Goal: Navigation & Orientation: Find specific page/section

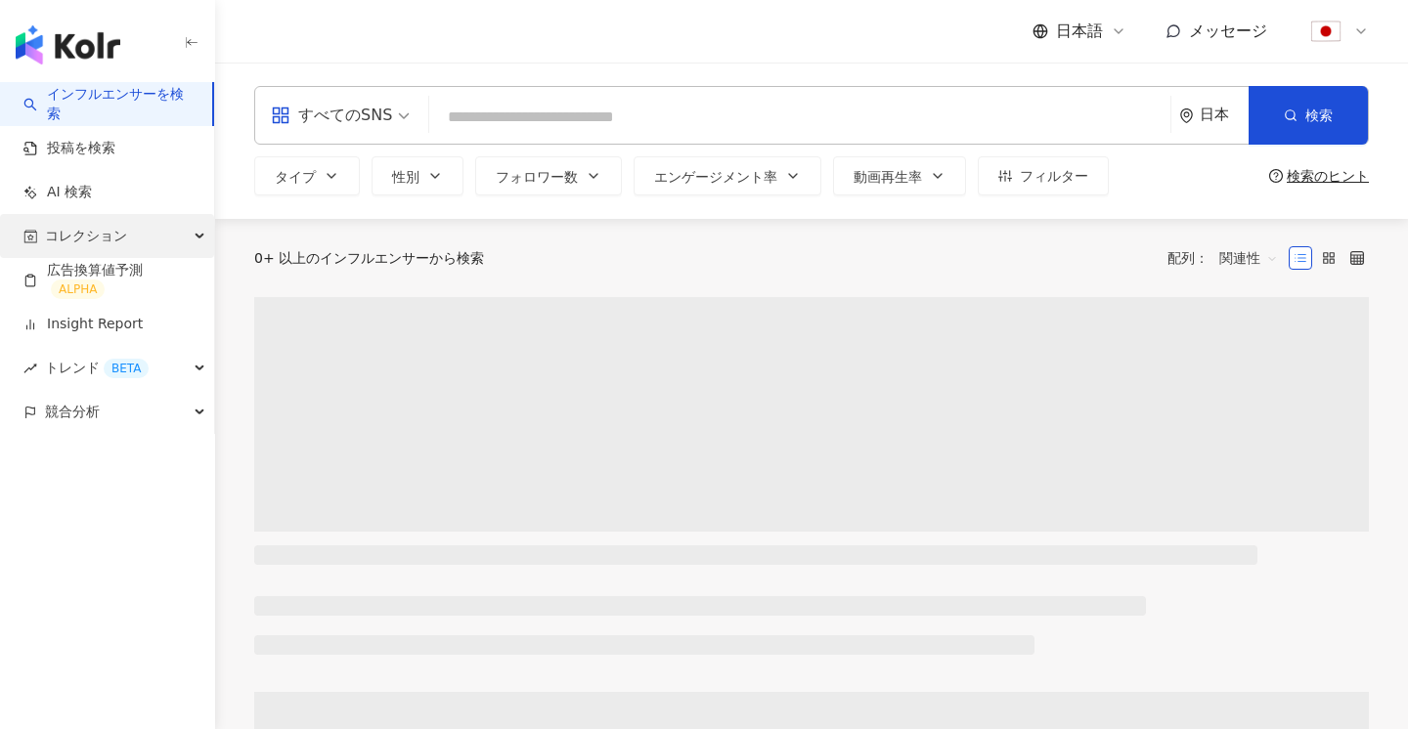
click at [140, 233] on div "コレクション" at bounding box center [107, 236] width 214 height 44
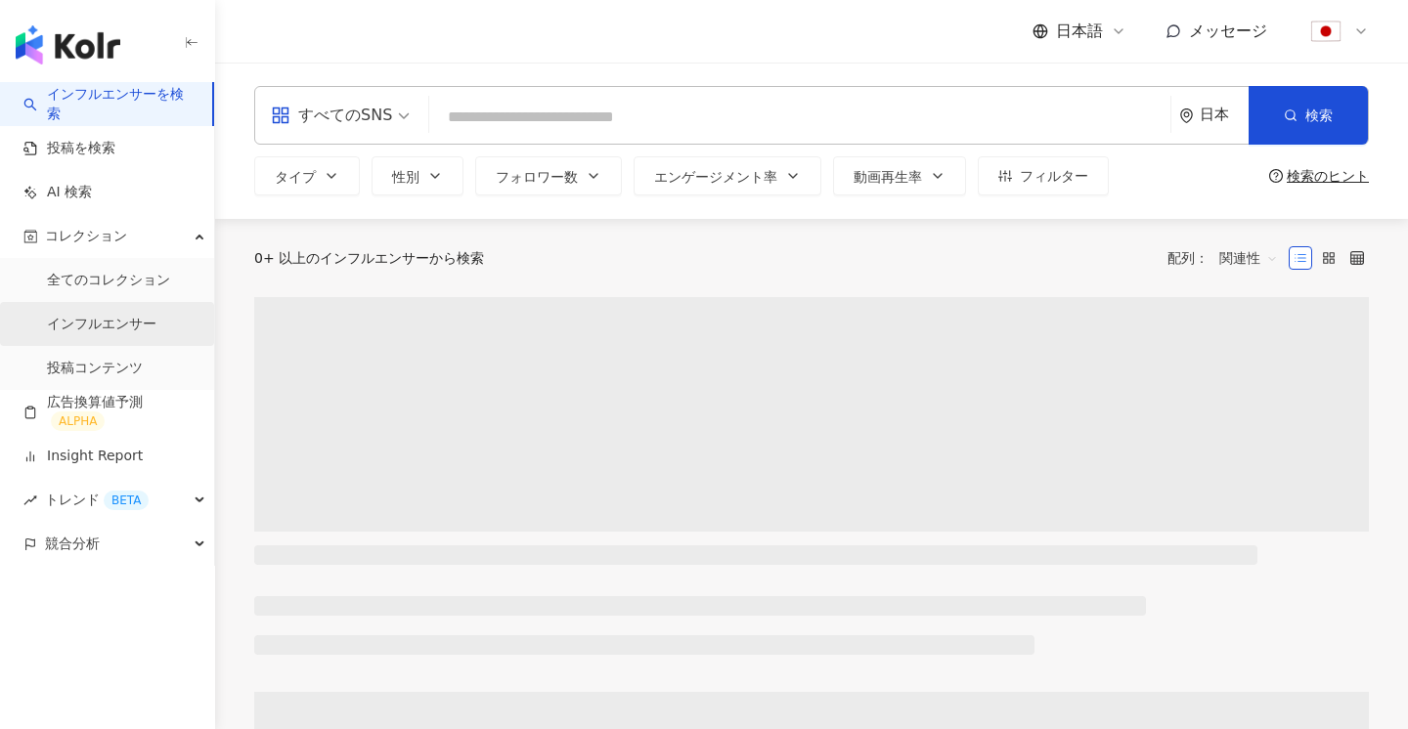
click at [114, 328] on link "インフルエンサー" at bounding box center [102, 325] width 110 height 20
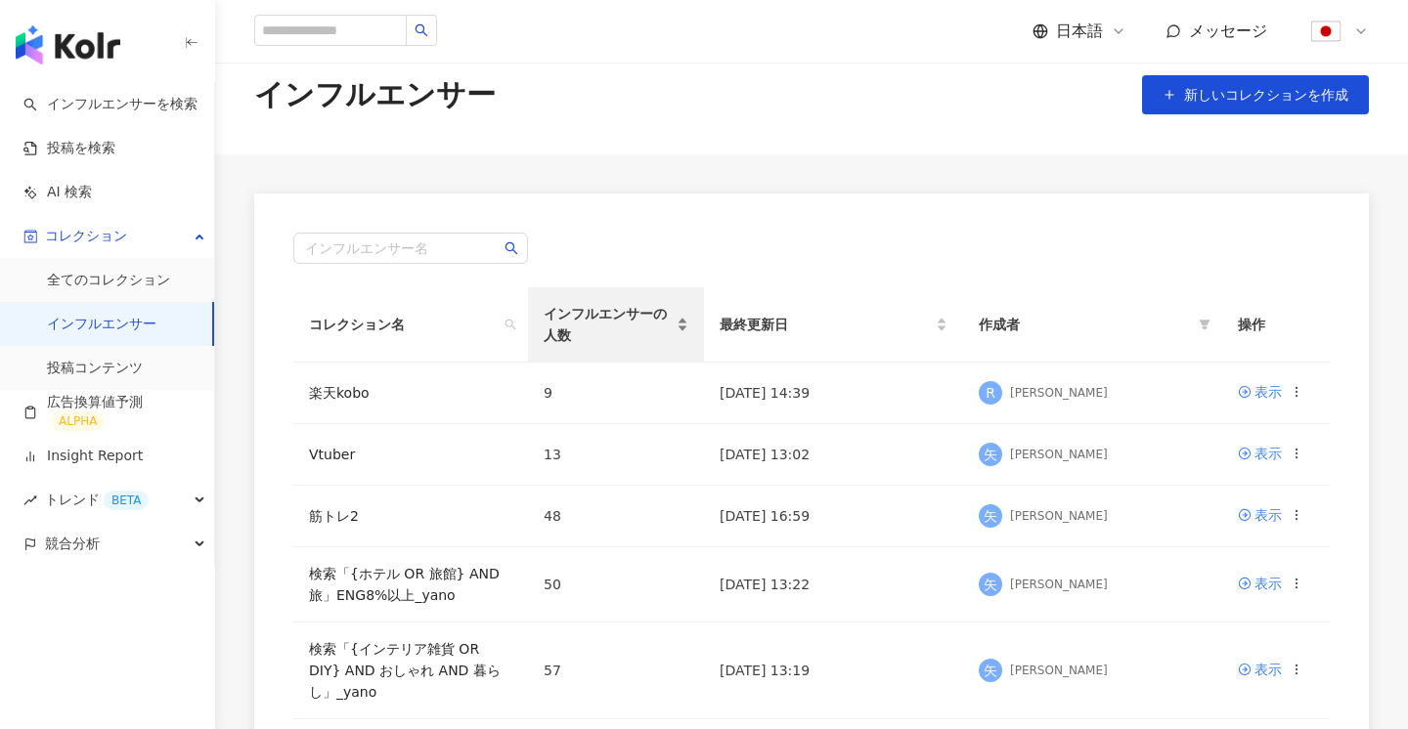
scroll to position [41, 0]
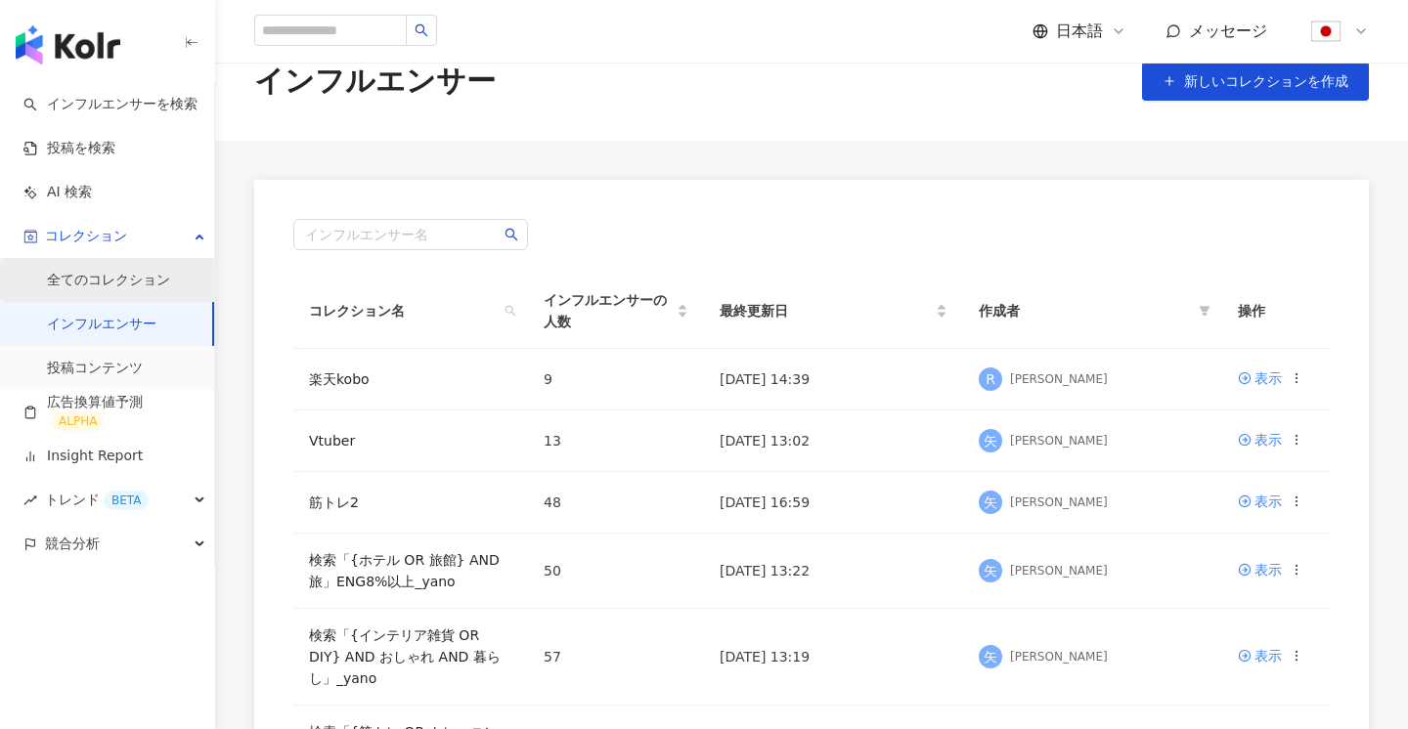
click at [122, 290] on link "全てのコレクション" at bounding box center [108, 281] width 123 height 20
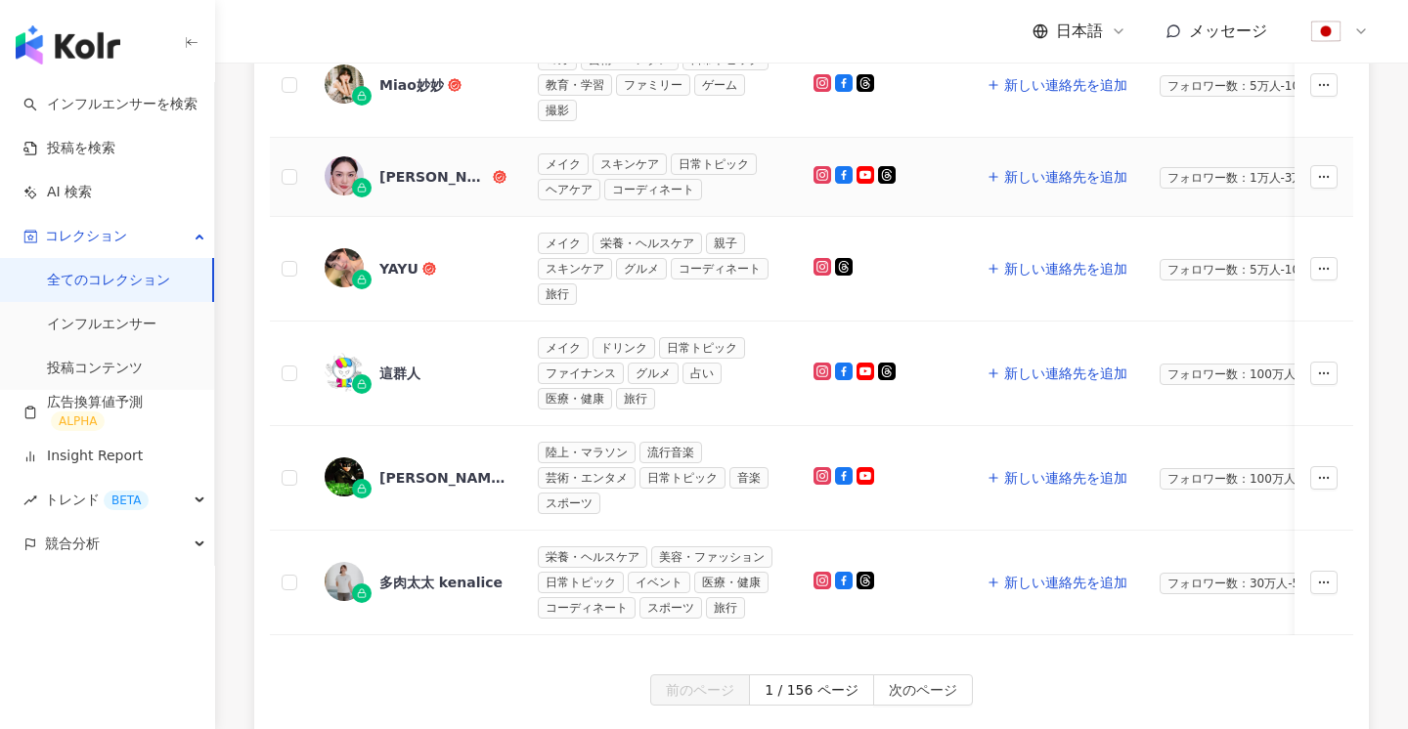
scroll to position [1088, 0]
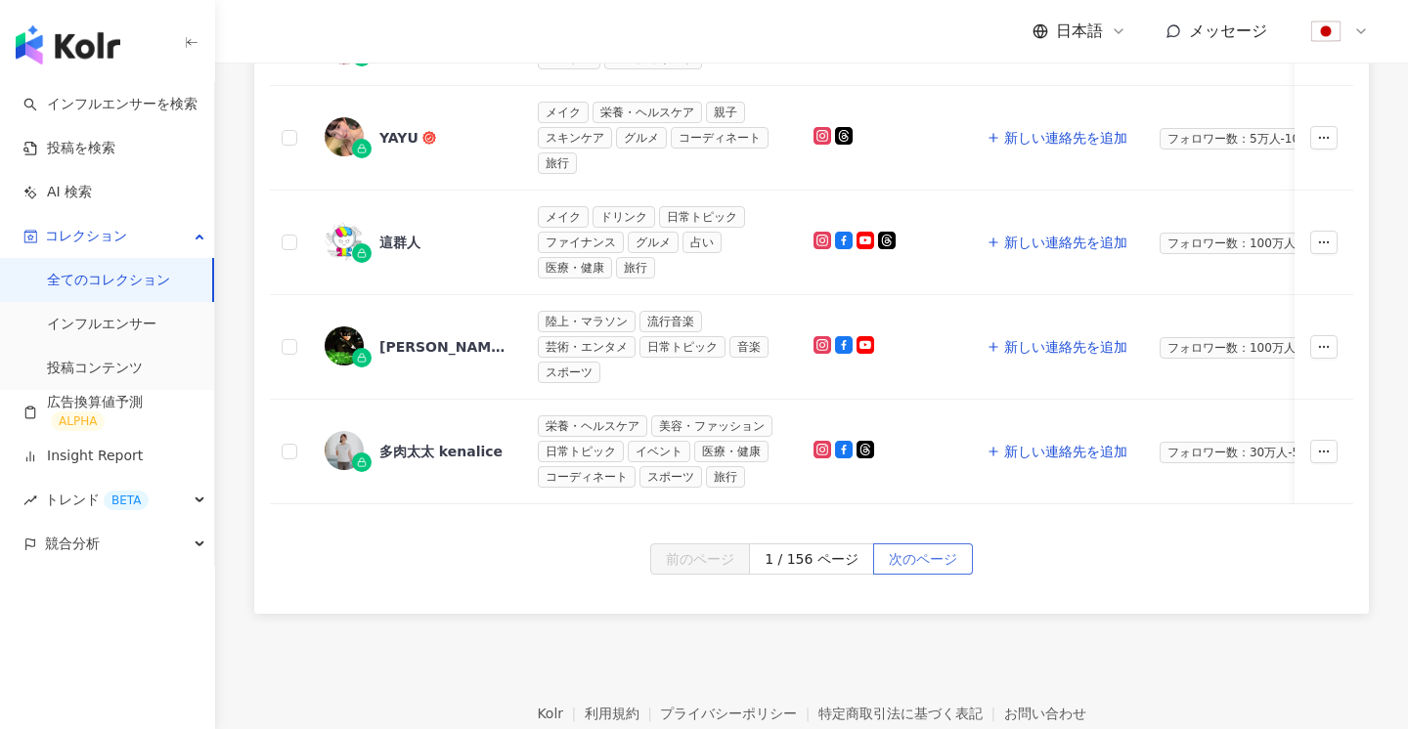
click at [932, 564] on span "次のページ" at bounding box center [923, 560] width 68 height 31
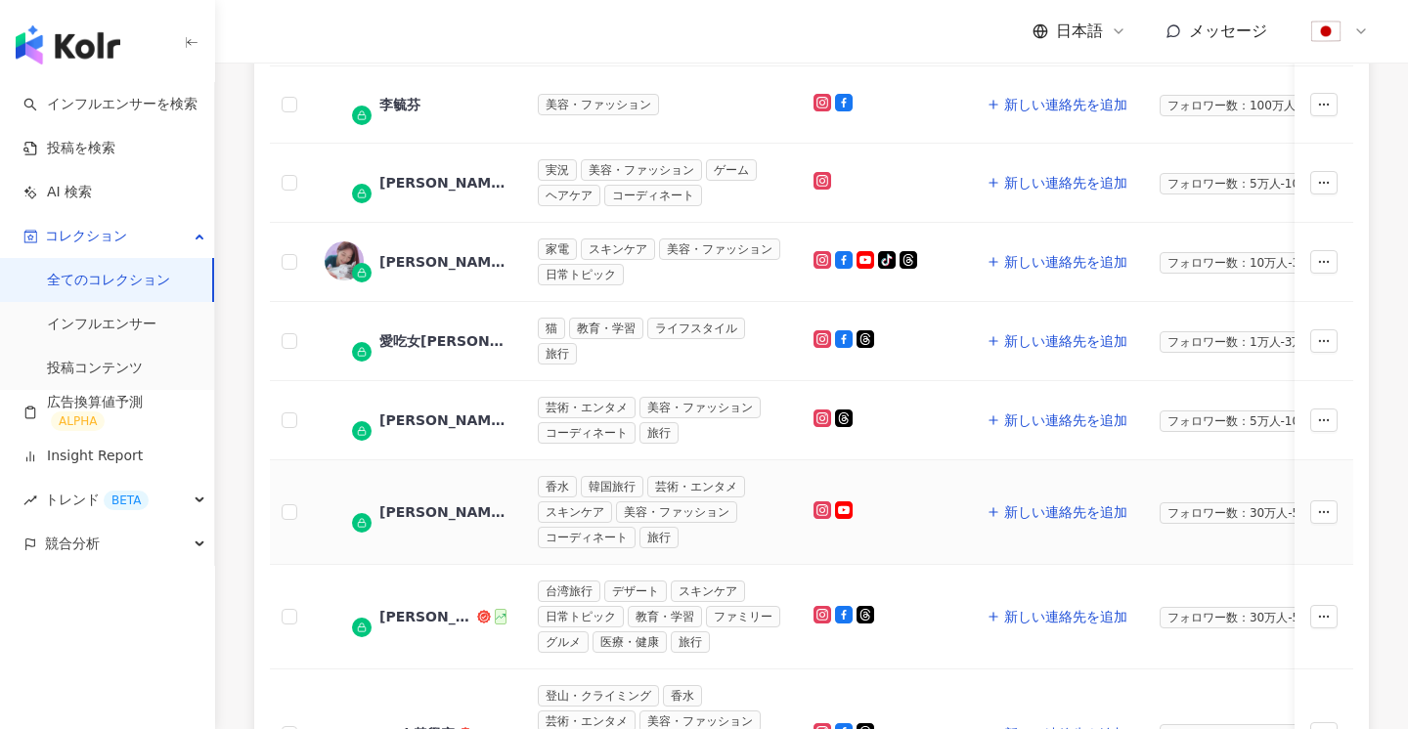
scroll to position [1042, 0]
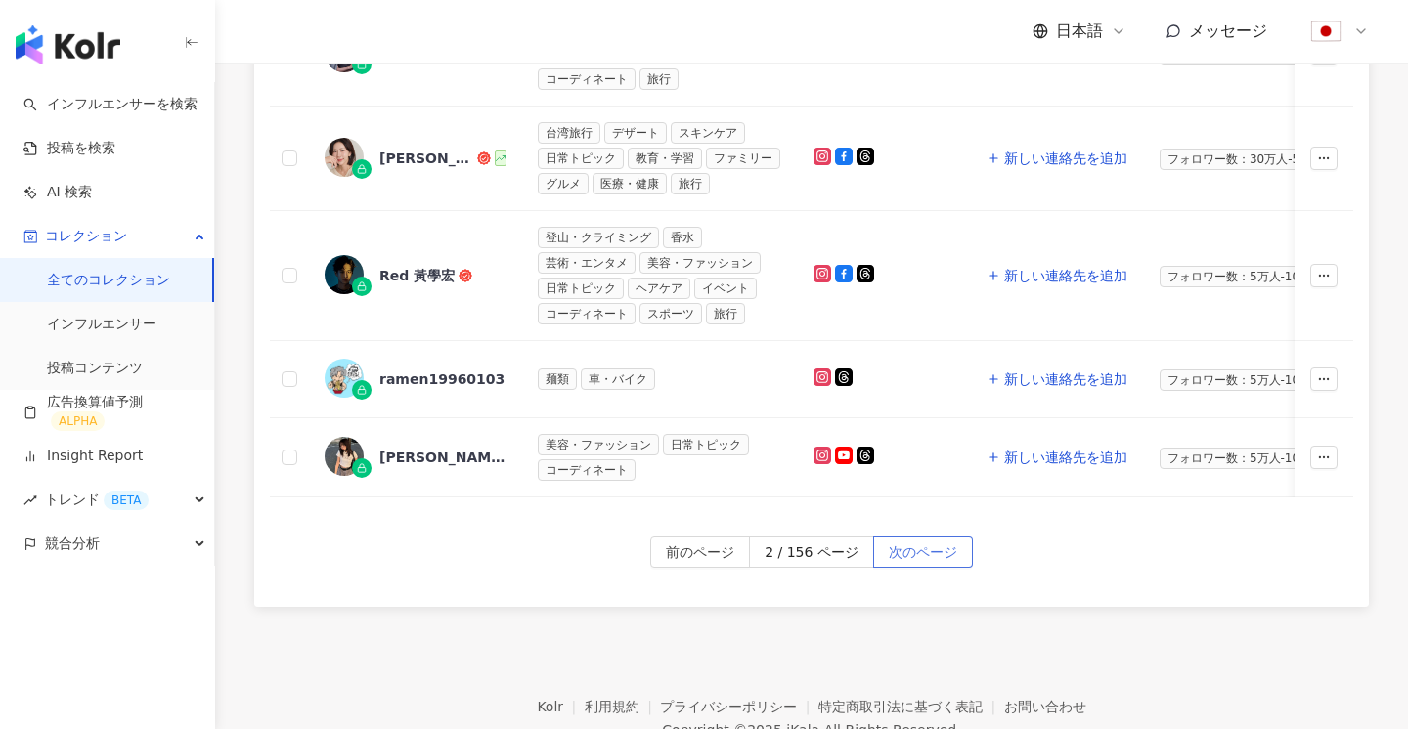
click at [912, 550] on span "次のページ" at bounding box center [923, 553] width 68 height 31
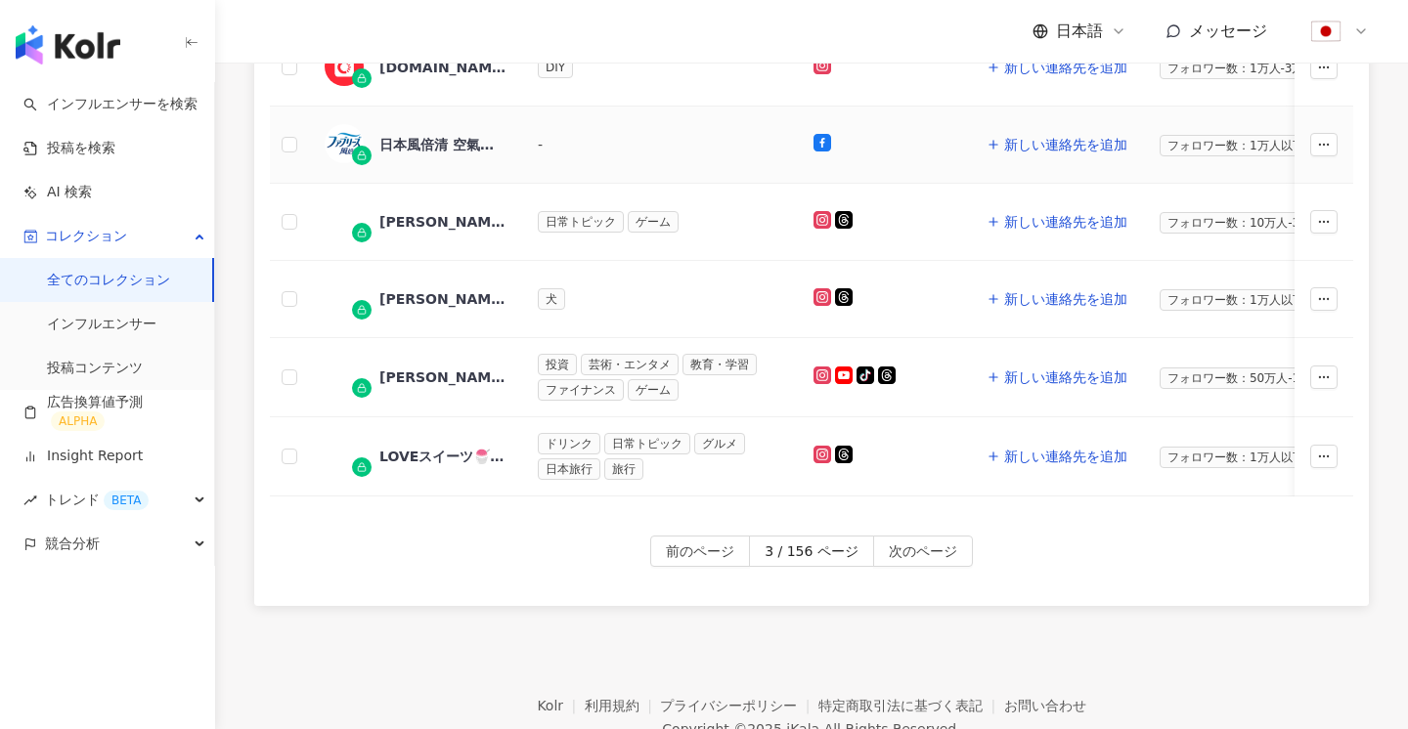
scroll to position [948, 0]
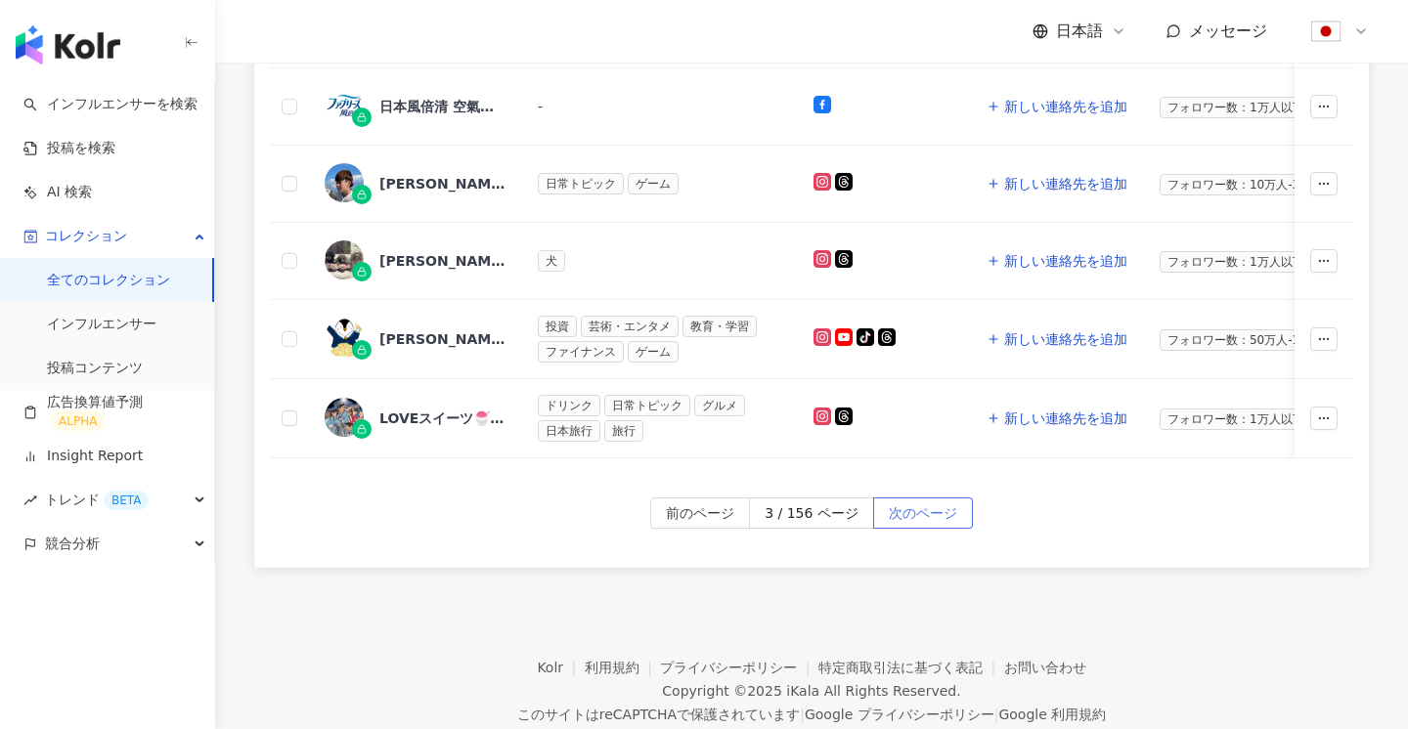
click at [912, 506] on span "次のページ" at bounding box center [923, 514] width 68 height 31
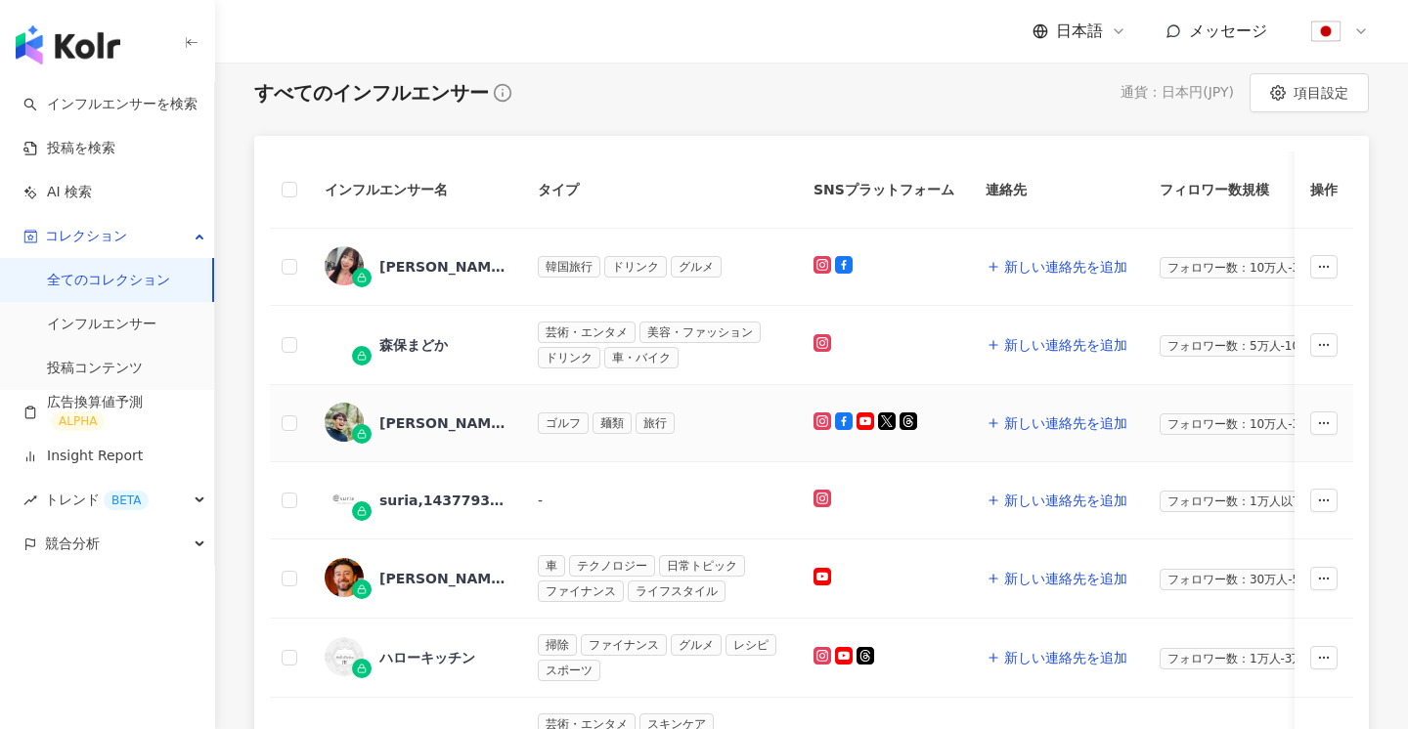
scroll to position [1052, 0]
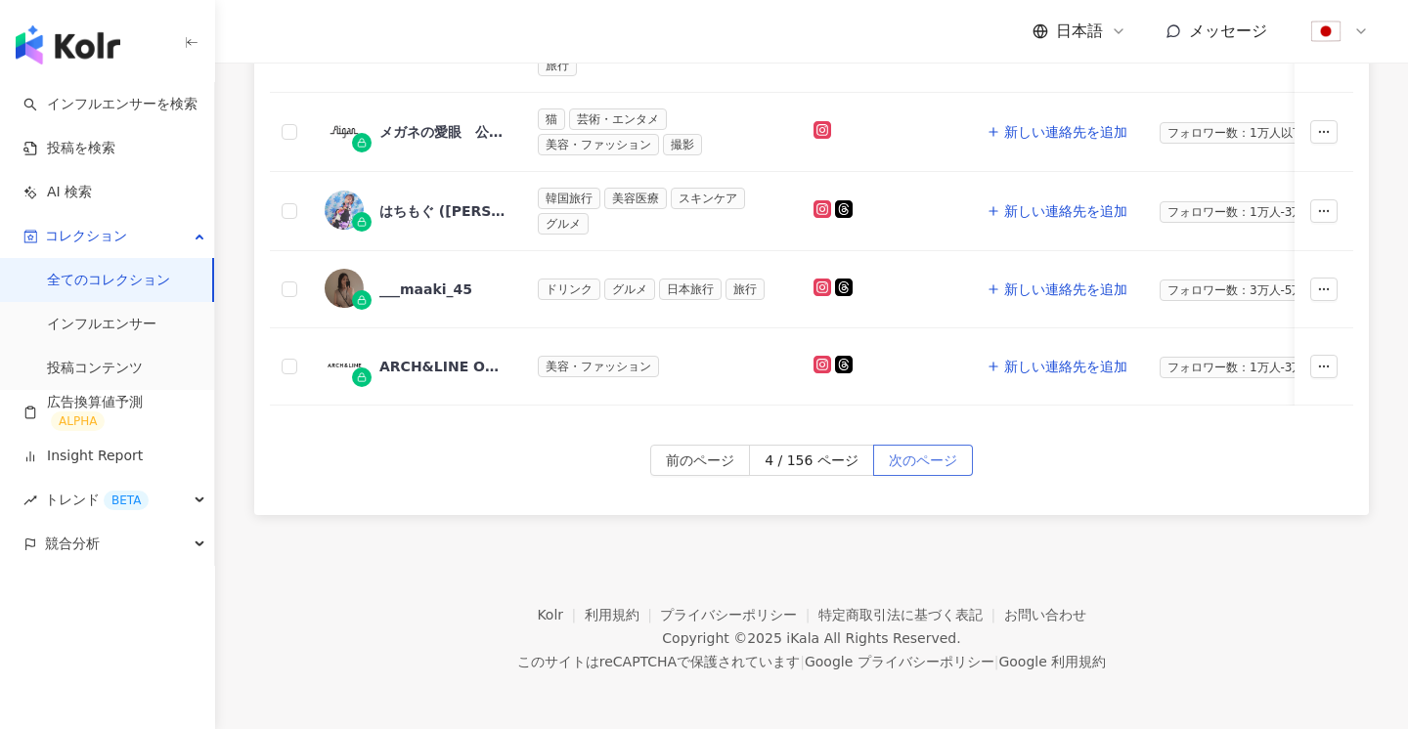
click at [925, 464] on span "次のページ" at bounding box center [923, 461] width 68 height 31
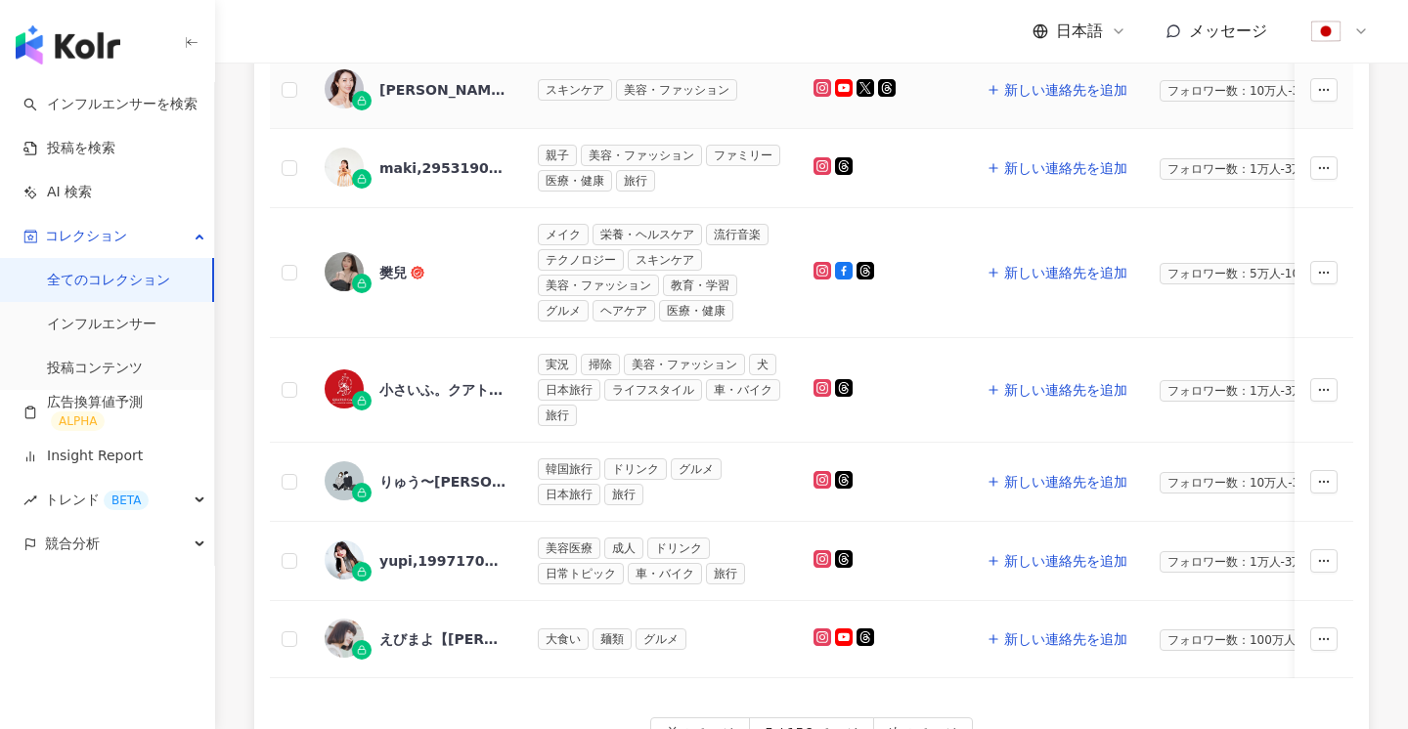
scroll to position [1073, 0]
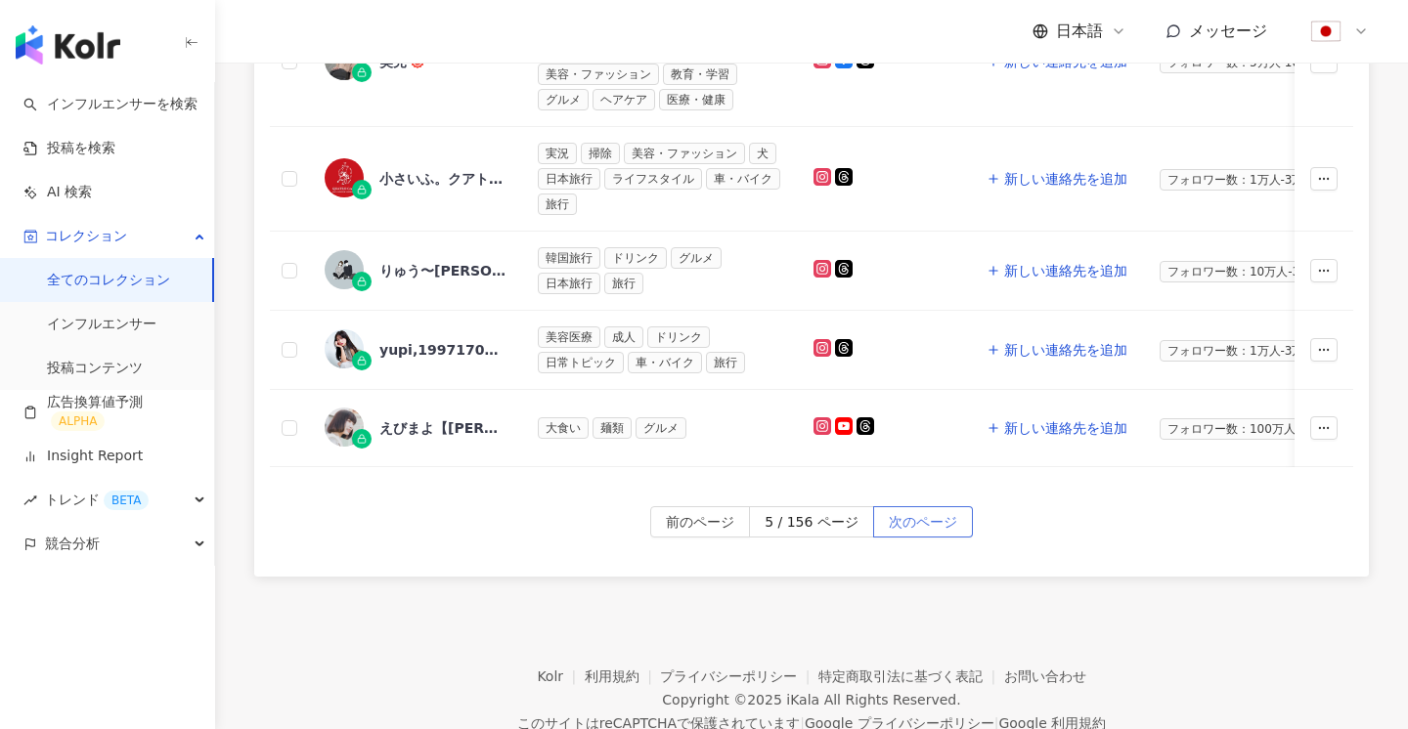
click at [906, 522] on span "次のページ" at bounding box center [923, 522] width 68 height 31
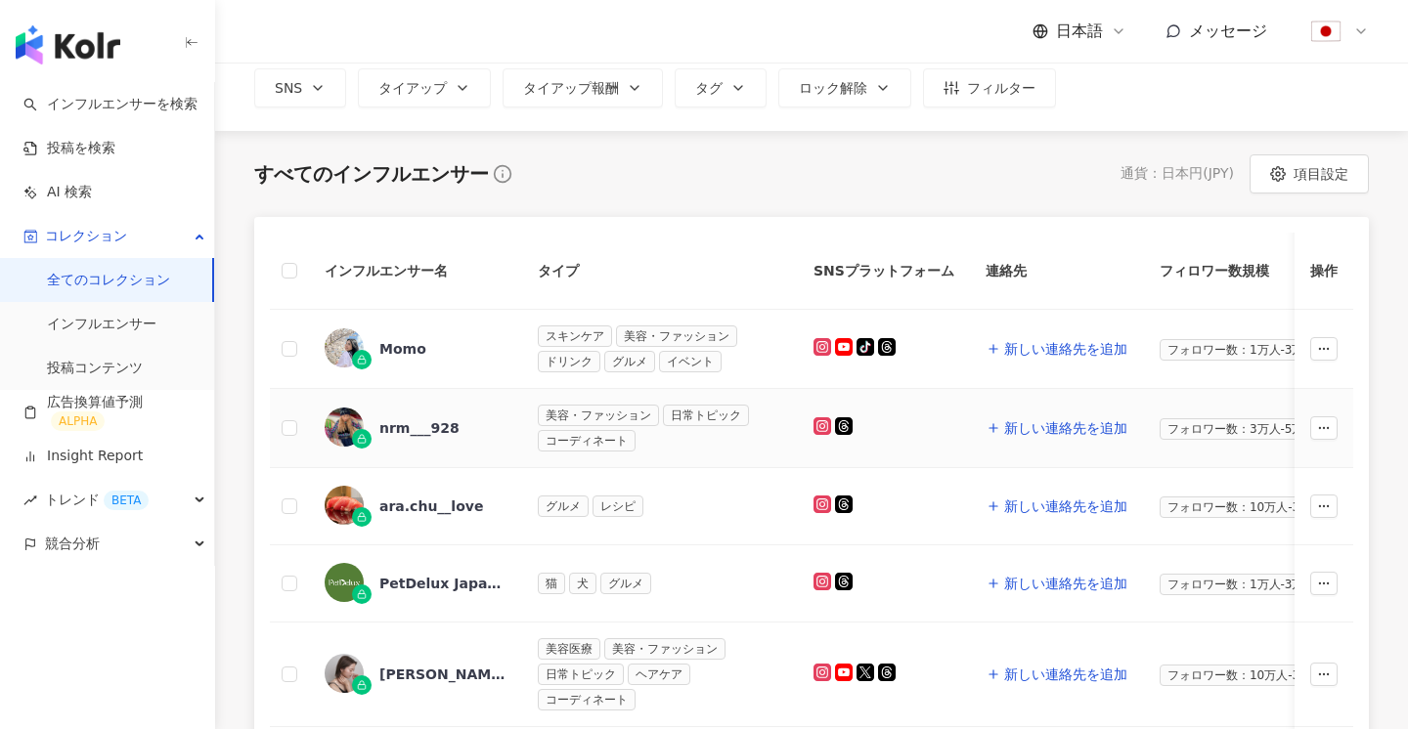
scroll to position [0, 0]
